Goal: Task Accomplishment & Management: Use online tool/utility

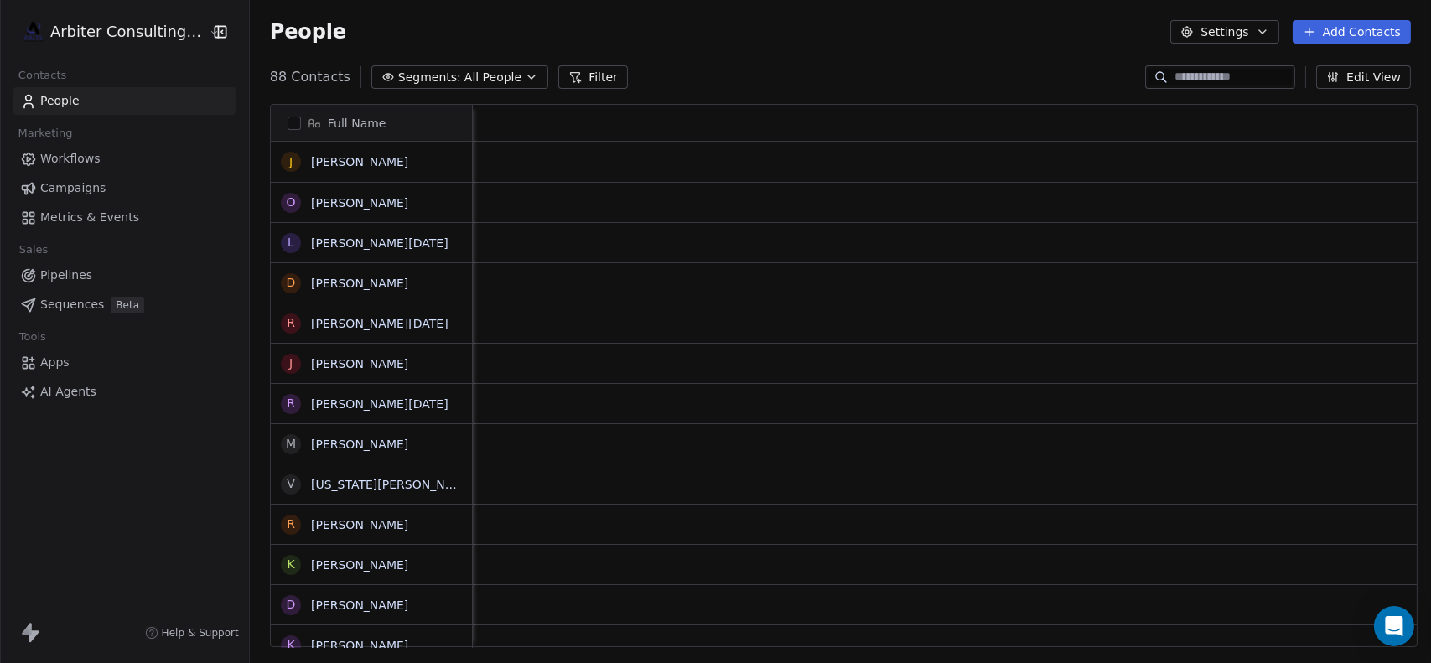
scroll to position [0, 2055]
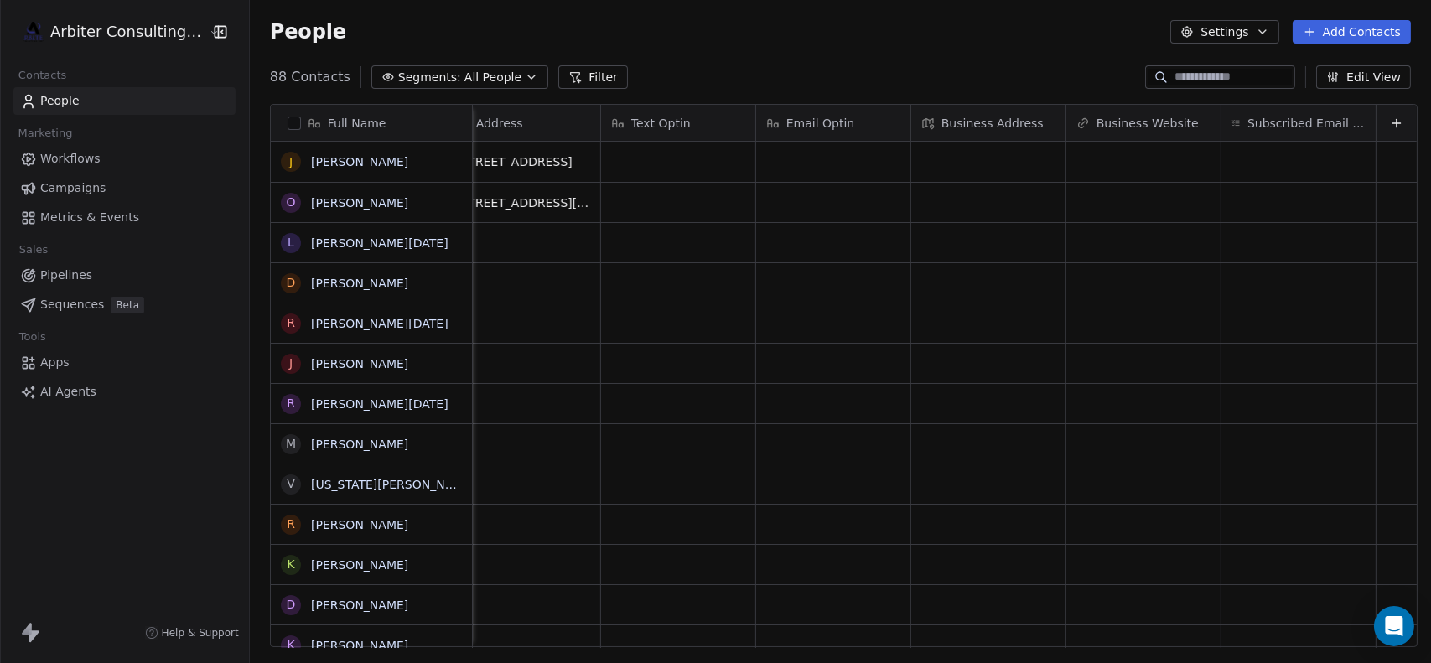
click at [1389, 125] on icon at bounding box center [1395, 122] width 13 height 13
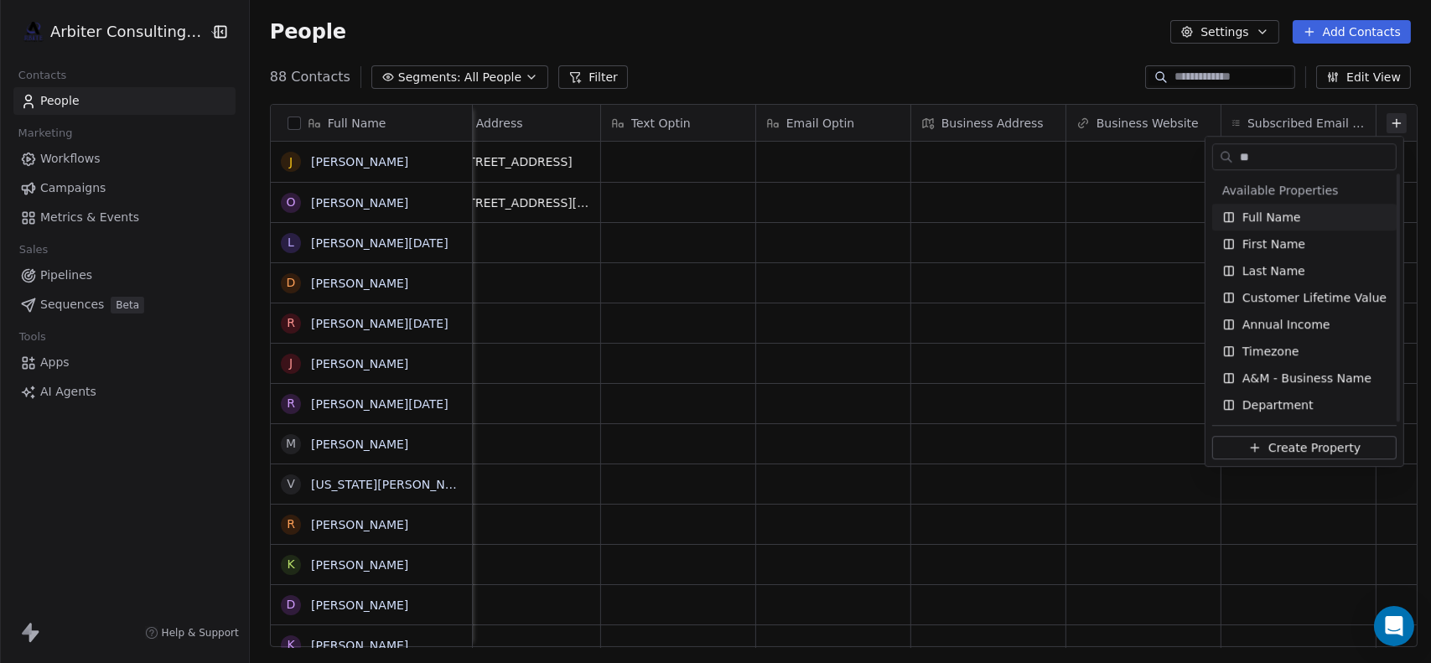
scroll to position [0, 0]
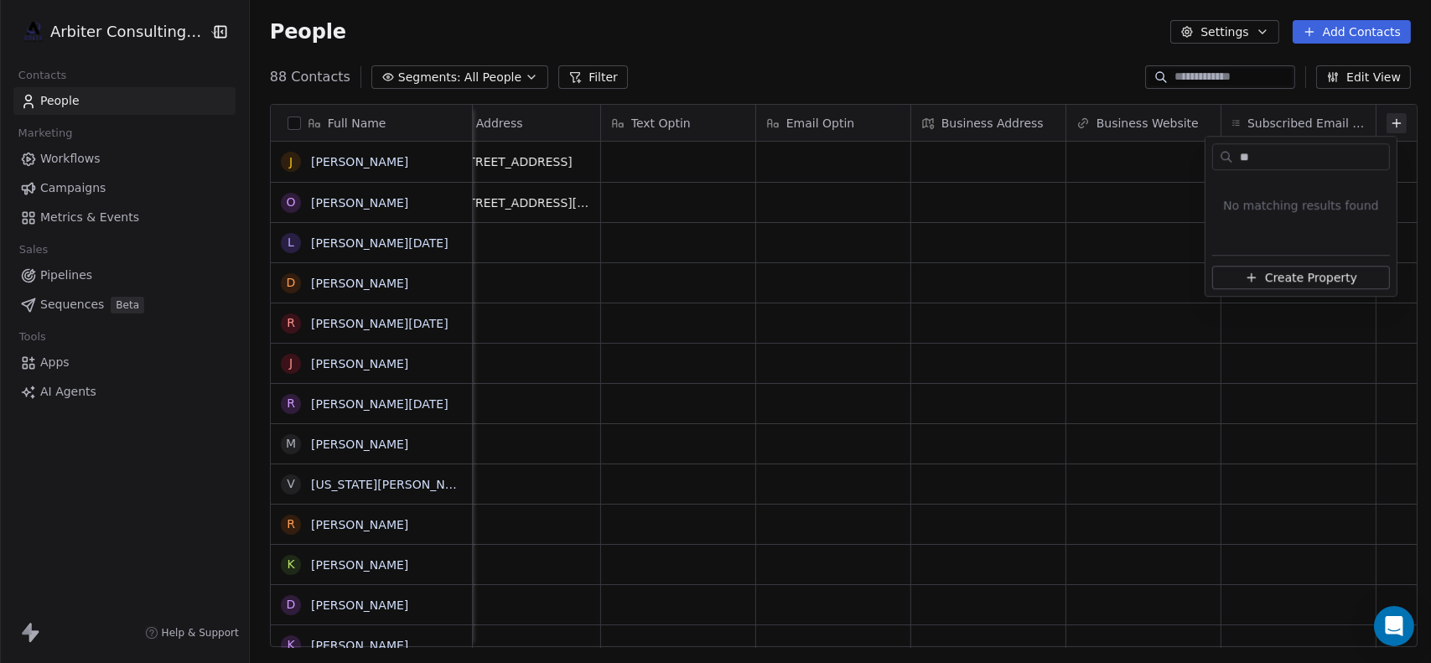
type input "*"
type input "*******"
click at [1281, 272] on span "Create Property" at bounding box center [1311, 277] width 92 height 17
click at [1241, 189] on input at bounding box center [1271, 181] width 216 height 17
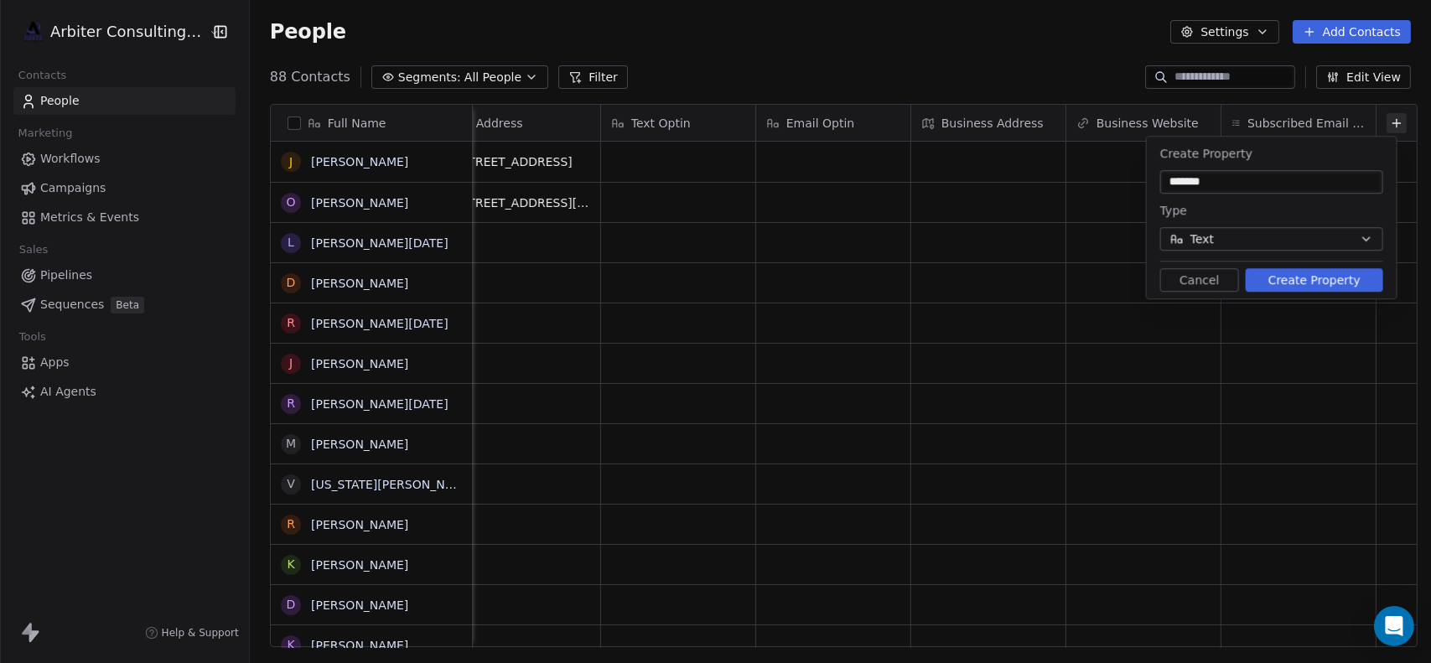
type input "*******"
click at [1308, 281] on button "Create Property" at bounding box center [1313, 279] width 137 height 23
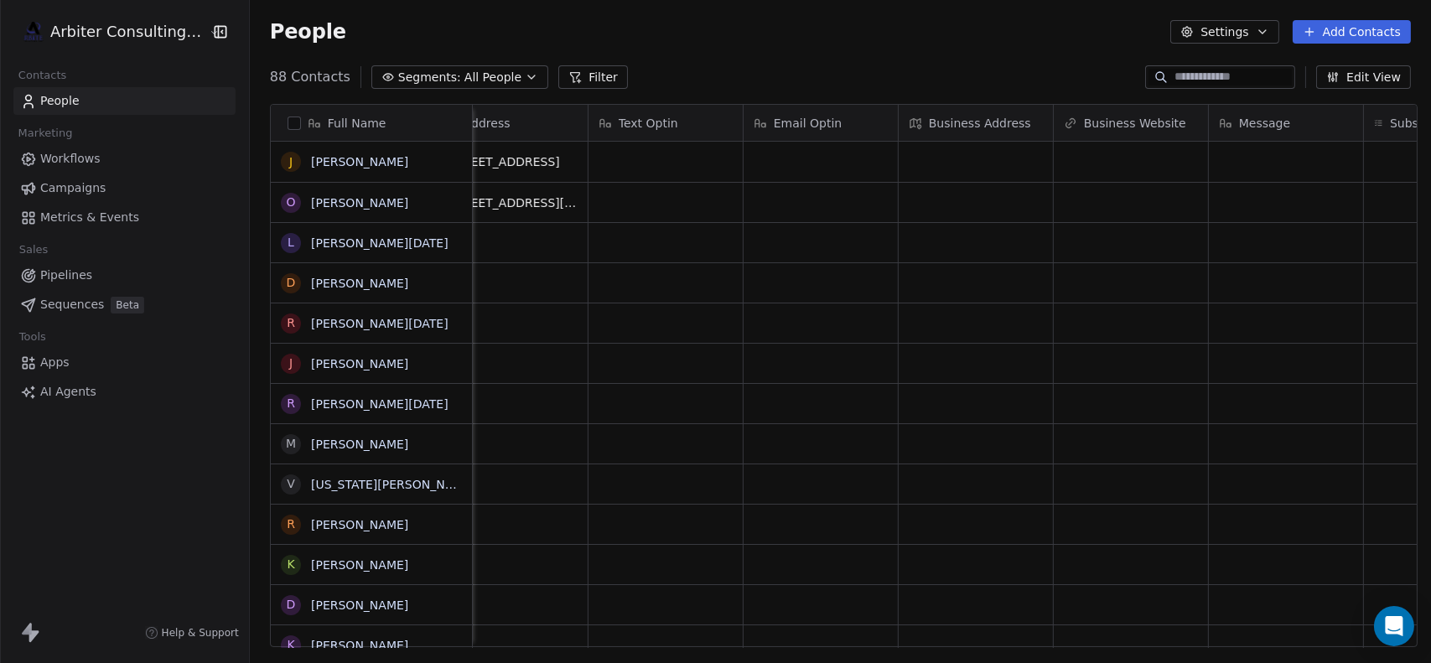
scroll to position [0, 2209]
click at [1389, 120] on icon at bounding box center [1395, 122] width 13 height 13
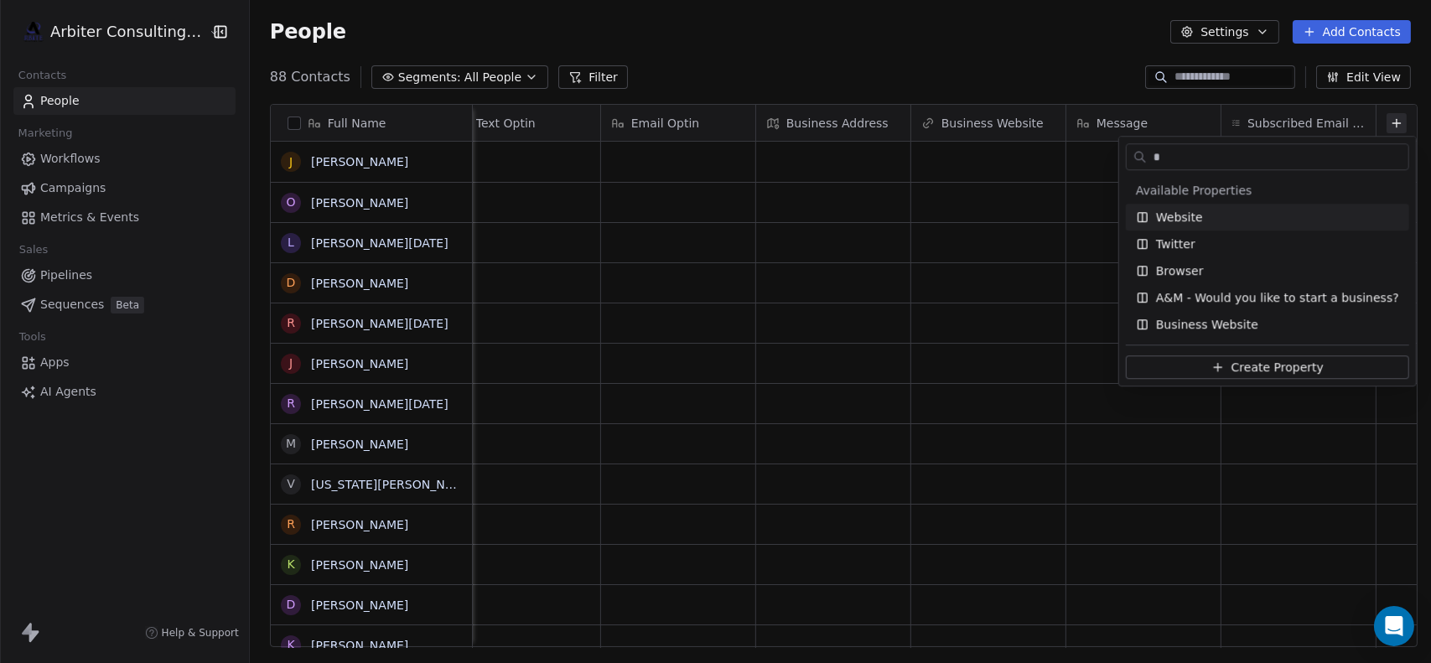
type input "*"
click at [527, 160] on html "Arbiter Consulting Group Contacts People Marketing Workflows Campaigns Metrics …" at bounding box center [715, 331] width 1431 height 663
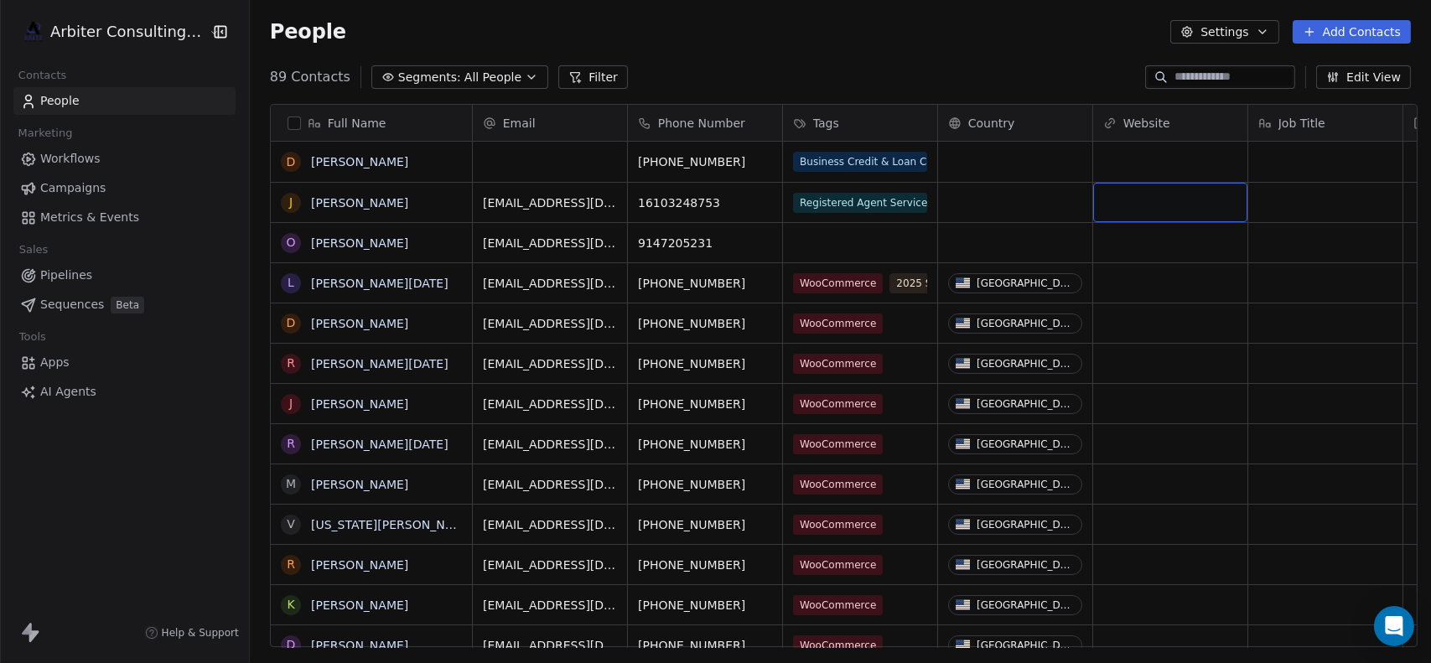
scroll to position [0, 0]
